Goal: Transaction & Acquisition: Book appointment/travel/reservation

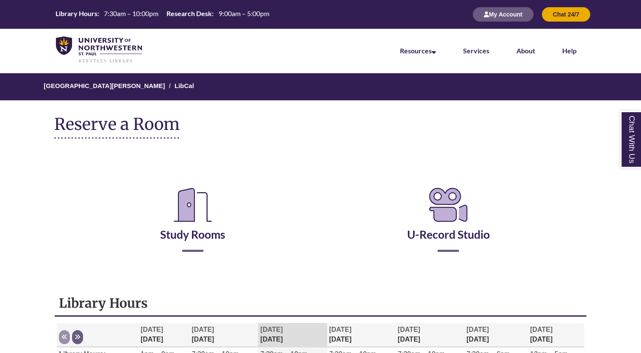
scroll to position [61, 0]
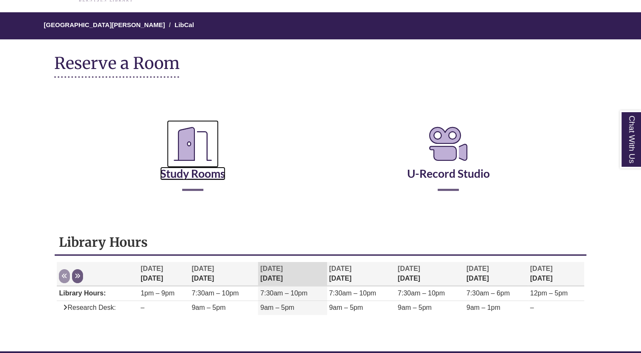
click at [205, 174] on link "Study Rooms" at bounding box center [192, 163] width 65 height 35
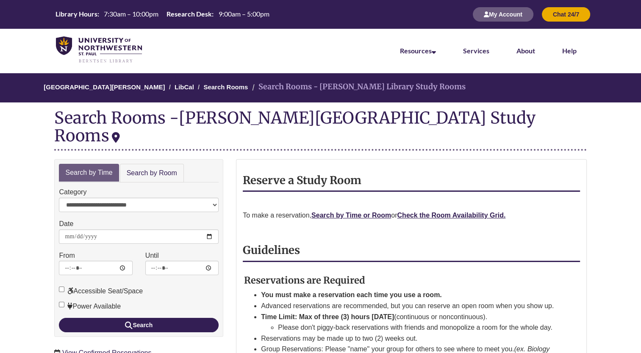
click at [180, 187] on div "**********" at bounding box center [139, 199] width 160 height 25
click at [166, 164] on link "Search by Room" at bounding box center [152, 173] width 64 height 19
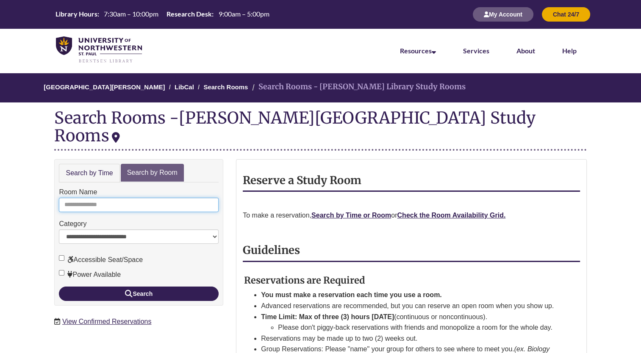
click at [134, 198] on input "Room Name" at bounding box center [139, 205] width 160 height 14
type input "*"
click at [59, 287] on button "Search" at bounding box center [139, 294] width 160 height 14
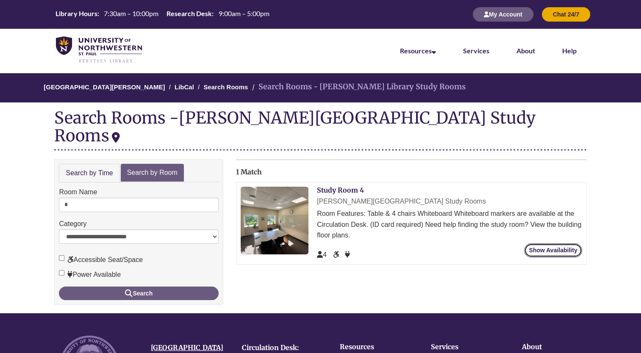
click at [555, 243] on link "Show Availability" at bounding box center [553, 250] width 58 height 14
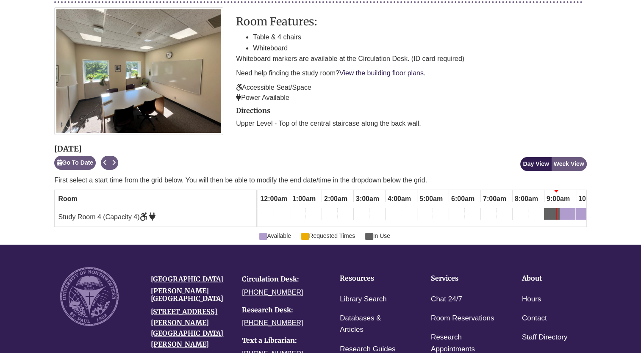
scroll to position [0, 254]
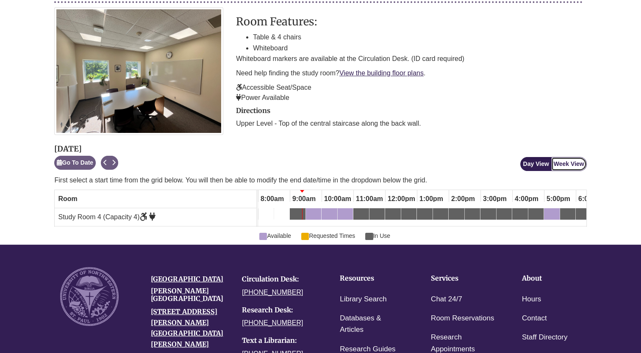
click at [570, 165] on button "Week View" at bounding box center [569, 164] width 36 height 14
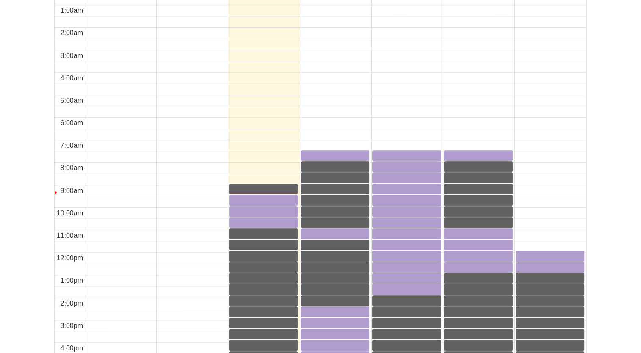
scroll to position [368, 0]
click at [280, 197] on div "9:30am Tuesday, October 7, 2025 - Study Room 4 - Available" at bounding box center [263, 199] width 67 height 8
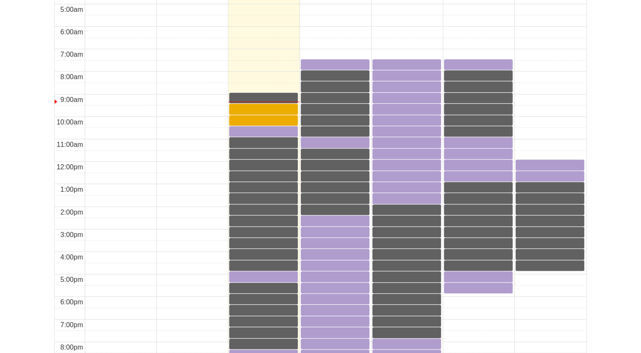
scroll to position [454, 0]
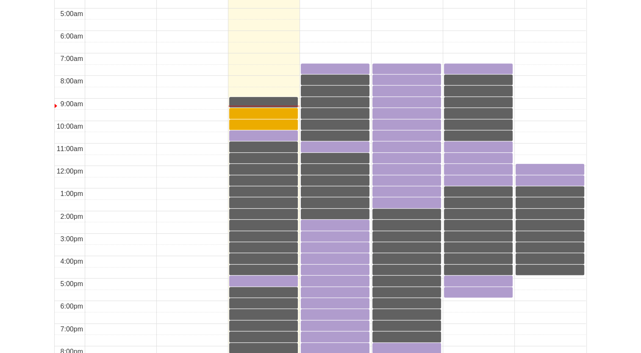
click at [264, 102] on div "9:00am Tuesday, October 7, 2025 - Study Room 4 - In Use" at bounding box center [263, 102] width 67 height 8
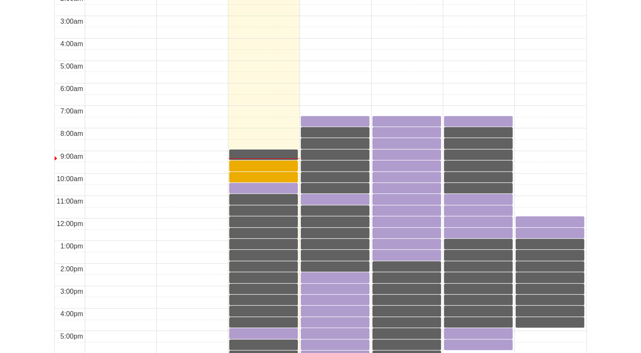
scroll to position [407, 0]
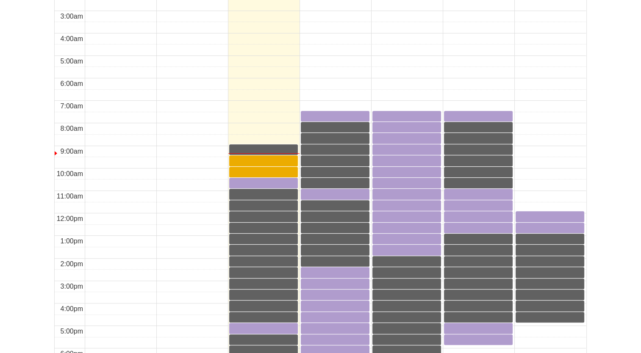
click at [264, 165] on div at bounding box center [263, 160] width 69 height 11
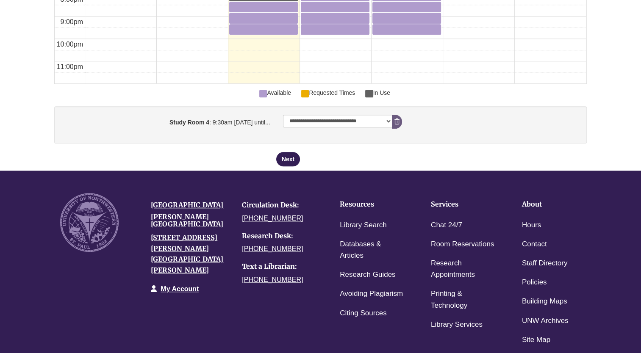
scroll to position [807, 0]
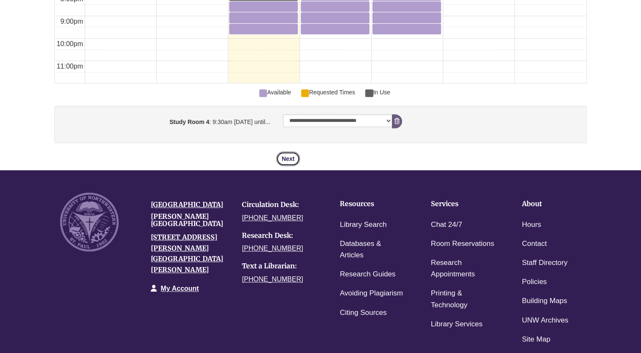
click at [279, 153] on button "Next" at bounding box center [288, 159] width 24 height 14
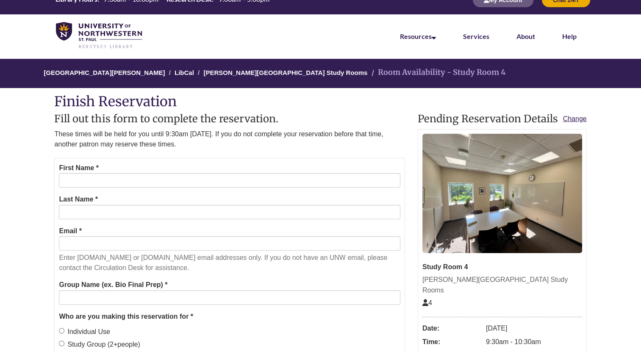
scroll to position [15, 0]
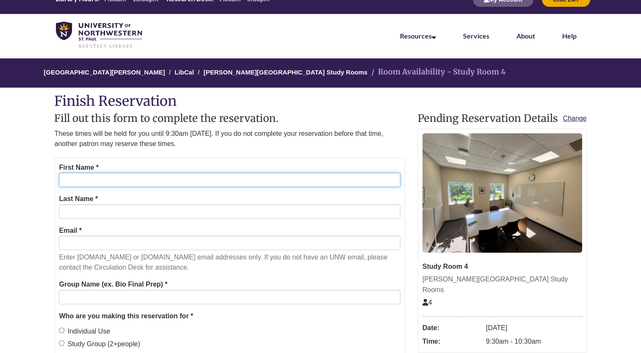
click at [318, 182] on input "First Name *" at bounding box center [229, 180] width 341 height 14
type input "******"
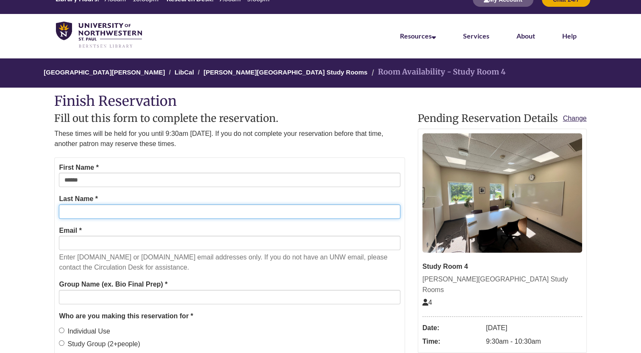
type input "********"
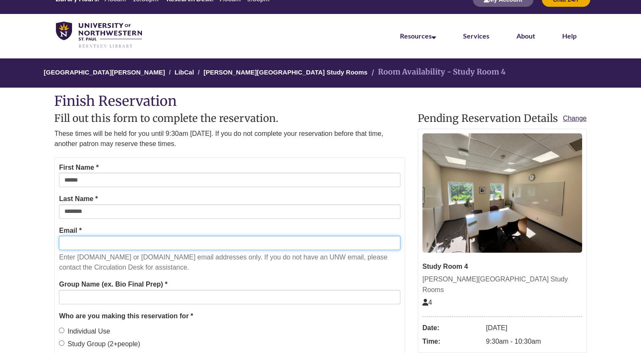
type input "**********"
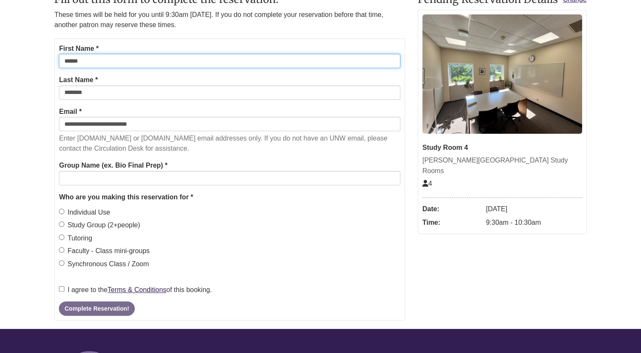
scroll to position [139, 0]
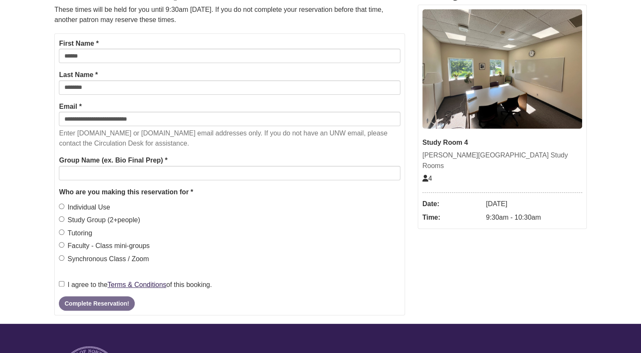
click at [103, 204] on label "Individual Use" at bounding box center [84, 207] width 51 height 11
click at [85, 287] on label "I agree to the Terms & Conditions of this booking." at bounding box center [135, 284] width 153 height 11
click at [94, 301] on button "Complete Reservation!" at bounding box center [96, 303] width 75 height 14
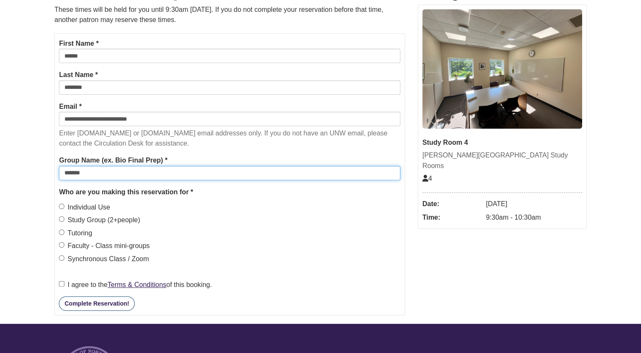
type input "*******"
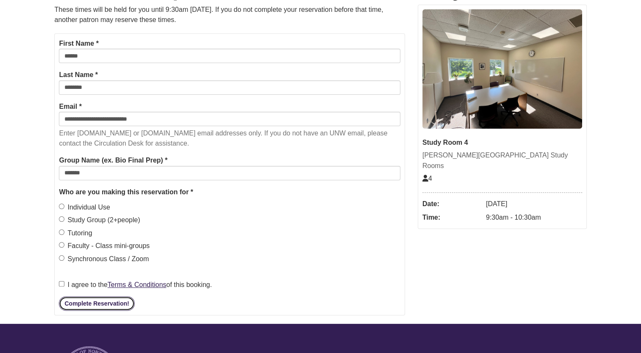
click at [124, 300] on button "Complete Reservation!" at bounding box center [96, 303] width 75 height 14
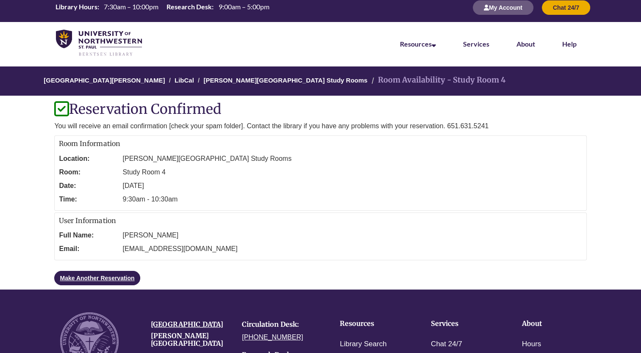
scroll to position [0, 0]
